Goal: Navigation & Orientation: Find specific page/section

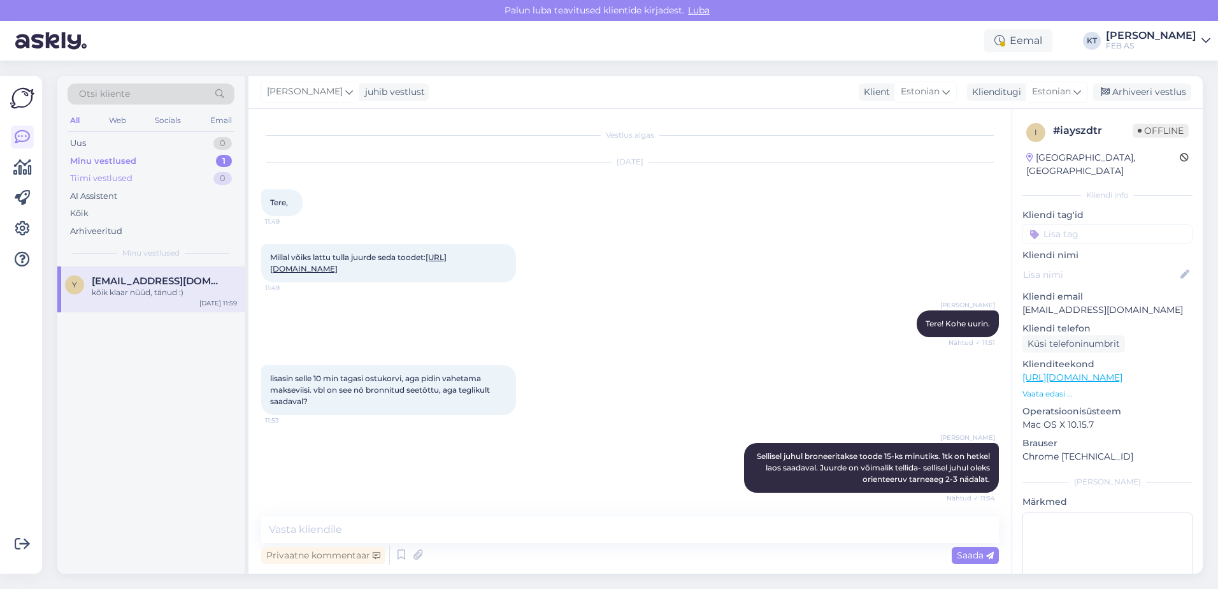
scroll to position [420, 0]
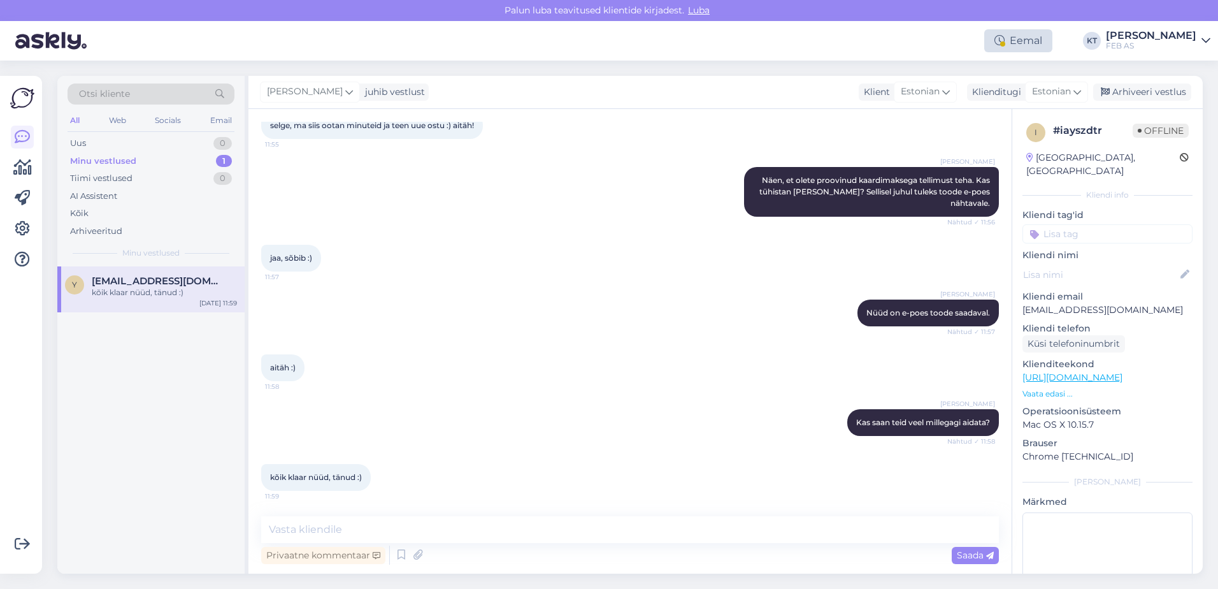
click at [1036, 41] on div "Eemal" at bounding box center [1018, 40] width 68 height 23
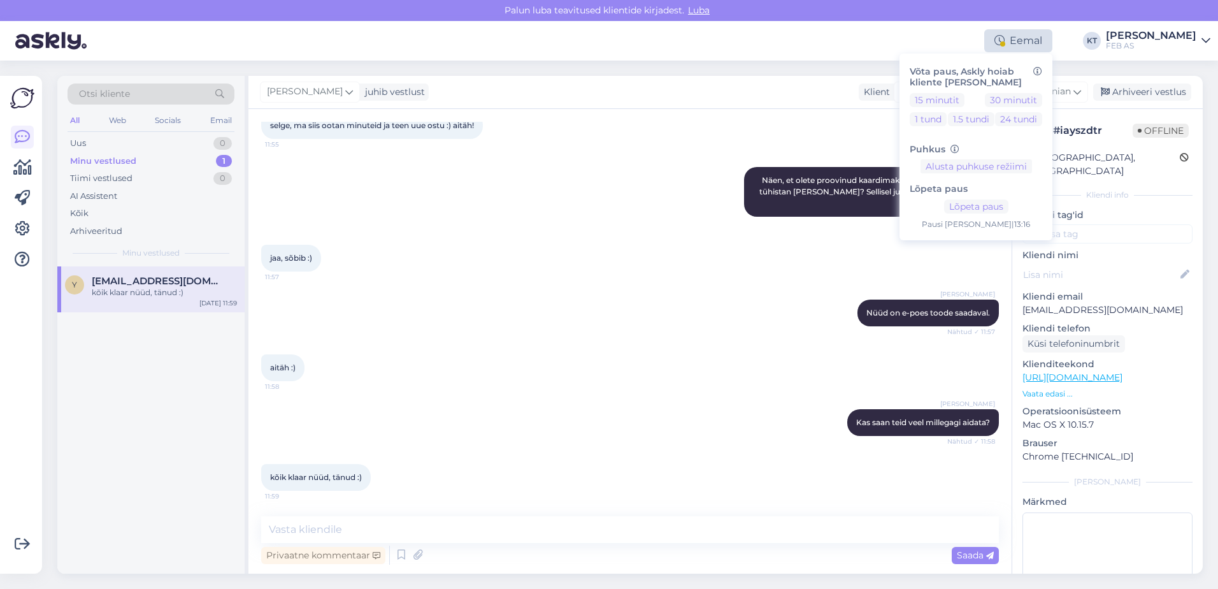
click at [1036, 41] on div "Eemal" at bounding box center [1018, 40] width 68 height 23
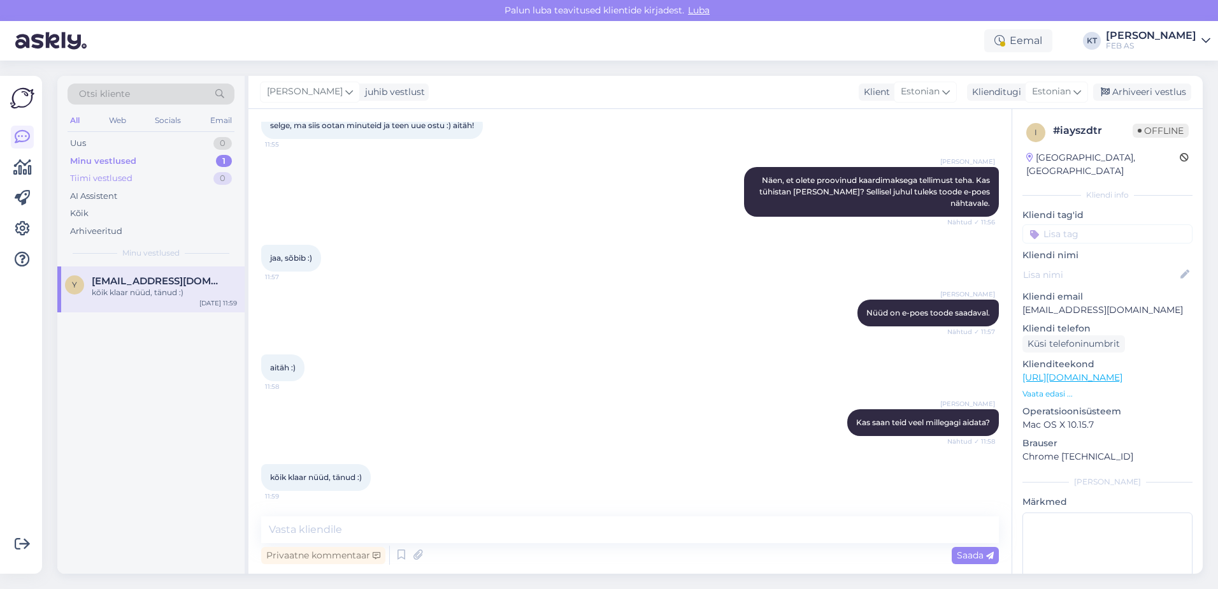
click at [168, 172] on div "Tiimi vestlused 0" at bounding box center [151, 178] width 167 height 18
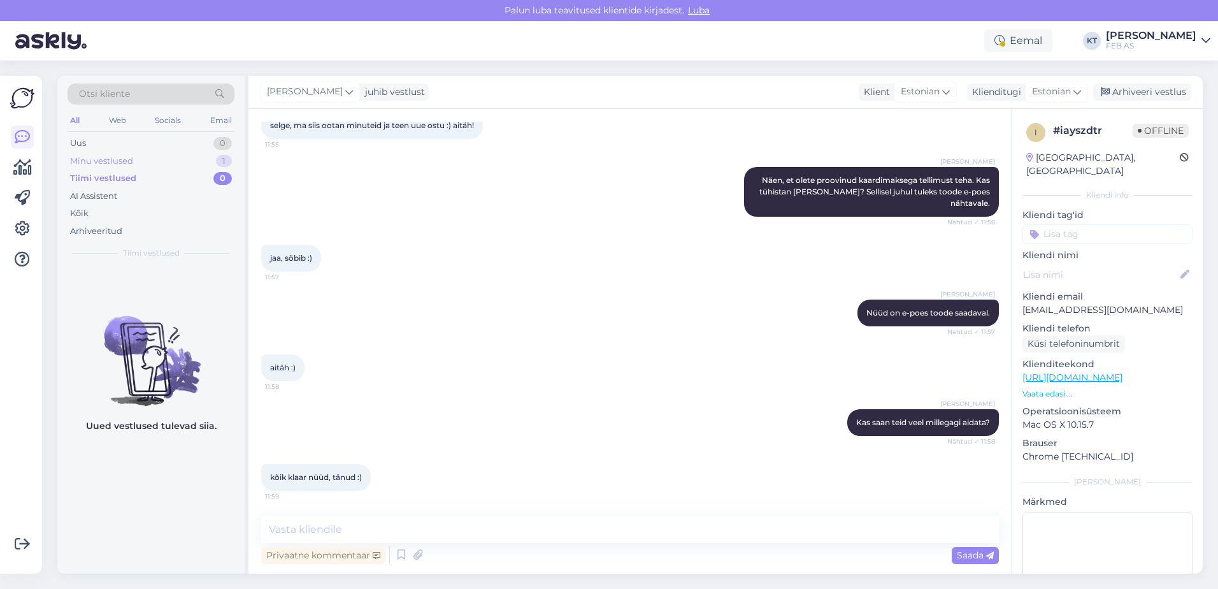
click at [168, 158] on div "Minu vestlused 1" at bounding box center [151, 161] width 167 height 18
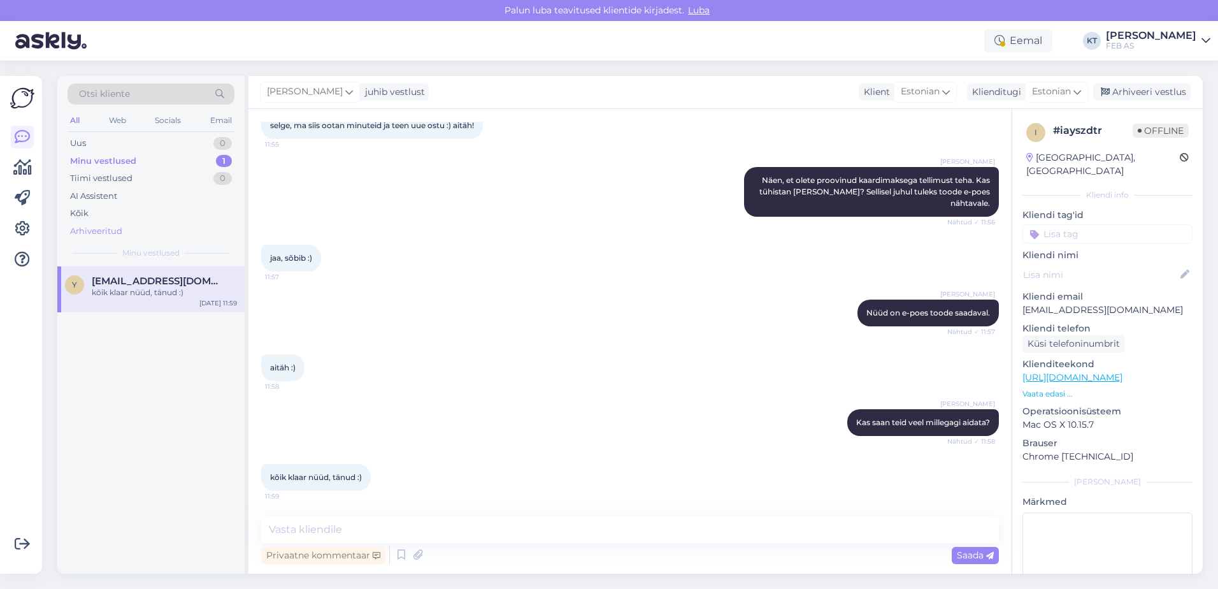
click at [90, 226] on div "Arhiveeritud" at bounding box center [96, 231] width 52 height 13
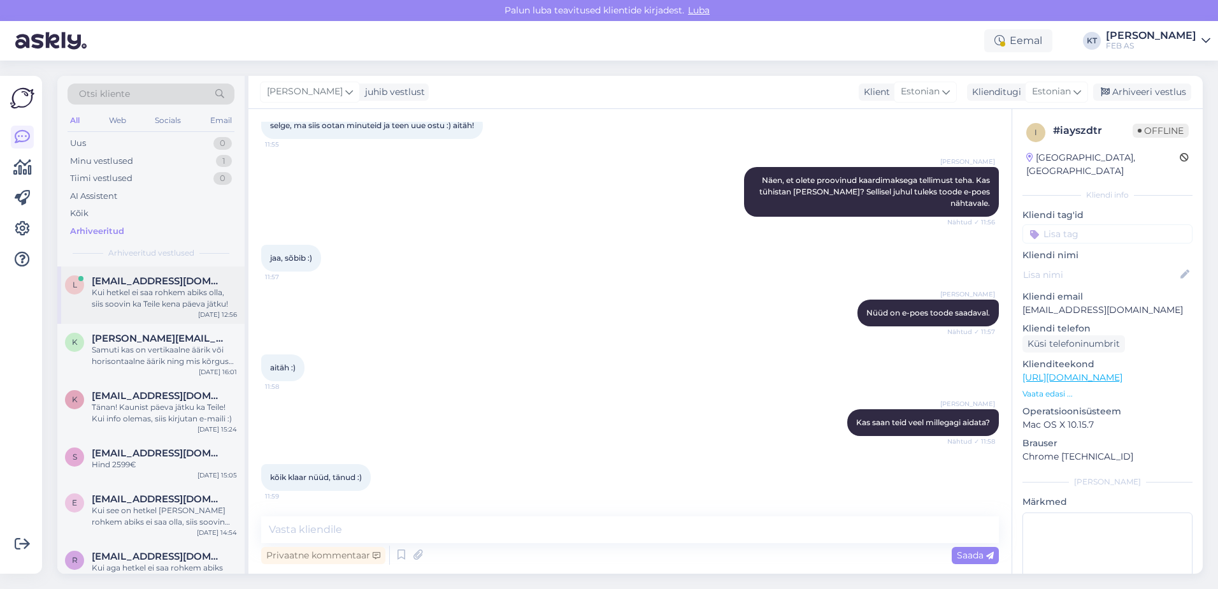
click at [122, 276] on span "[EMAIL_ADDRESS][DOMAIN_NAME]" at bounding box center [158, 280] width 133 height 11
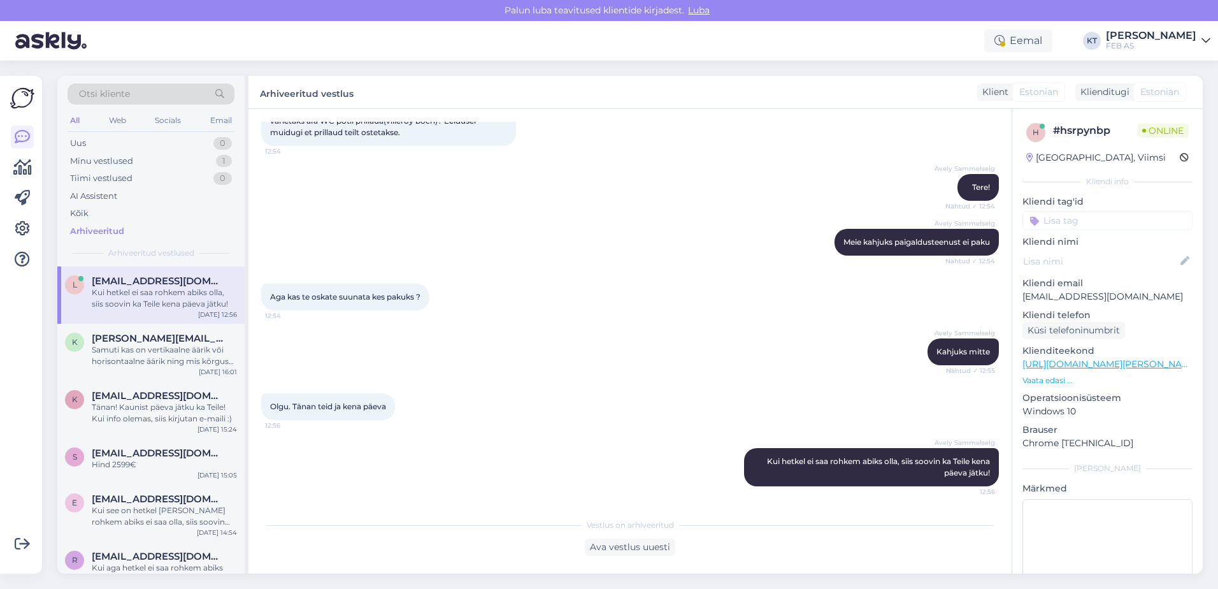
scroll to position [93, 0]
click at [111, 161] on div "Minu vestlused" at bounding box center [101, 161] width 63 height 13
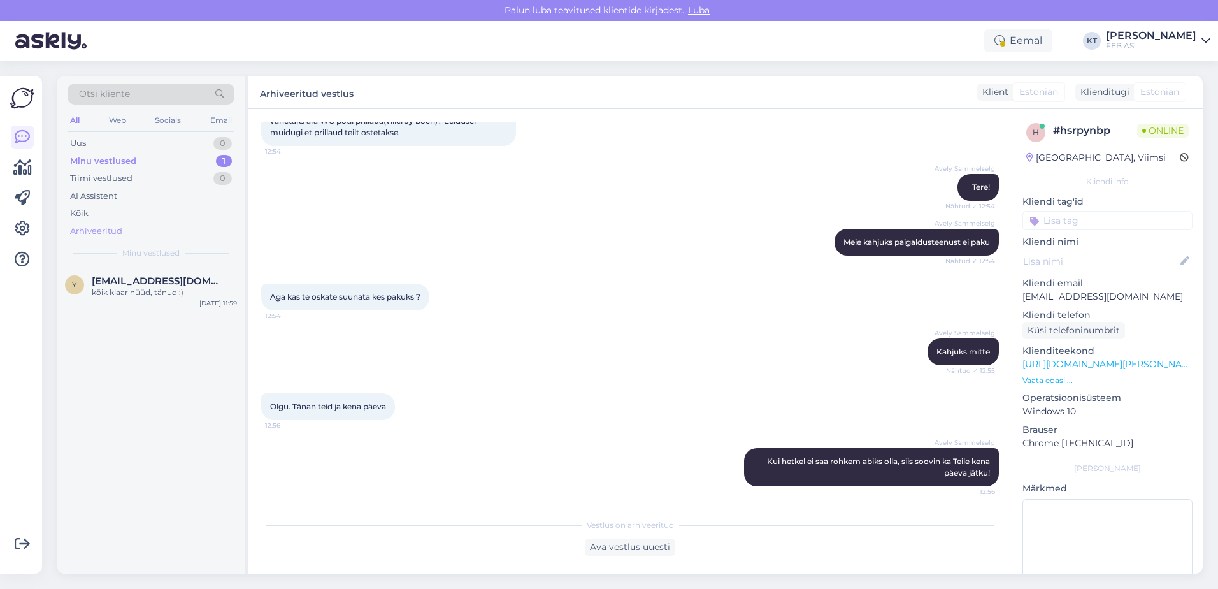
click at [94, 226] on div "Arhiveeritud" at bounding box center [96, 231] width 52 height 13
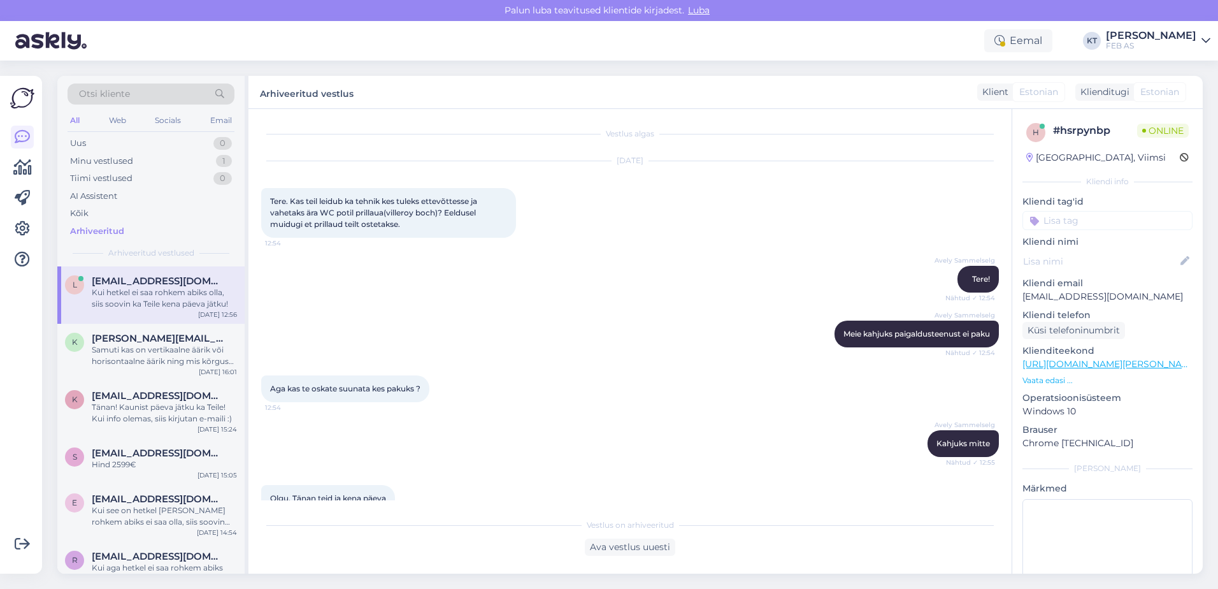
scroll to position [0, 0]
click at [166, 154] on div "Minu vestlused 1" at bounding box center [151, 161] width 167 height 18
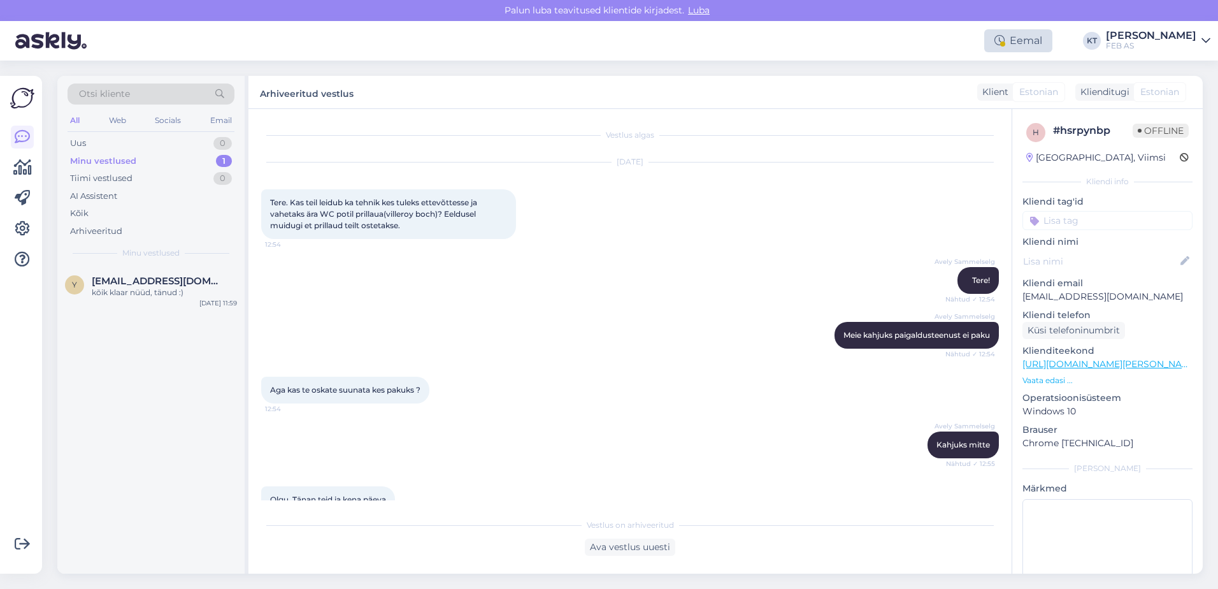
click at [1005, 38] on icon at bounding box center [1000, 41] width 10 height 10
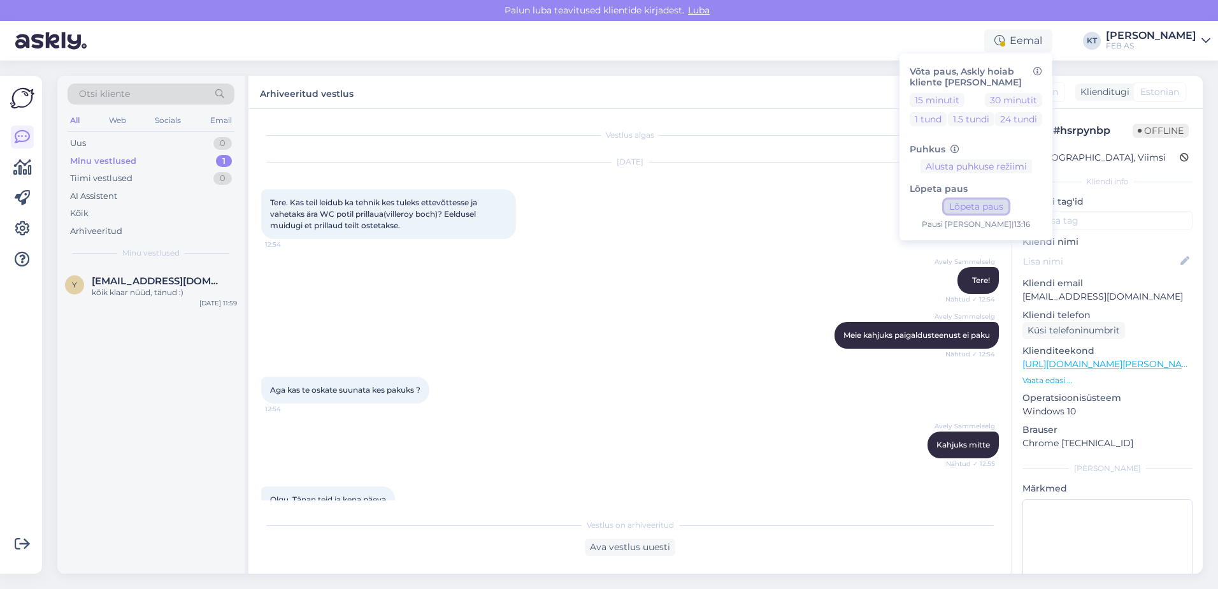
click at [972, 204] on button "Lõpeta paus" at bounding box center [976, 206] width 64 height 14
click at [829, 67] on div "Otsi kliente All Web Socials Email Uus 0 Minu vestlused 1 Tiimi vestlused 0 AI …" at bounding box center [634, 325] width 1168 height 528
